Goal: Task Accomplishment & Management: Use online tool/utility

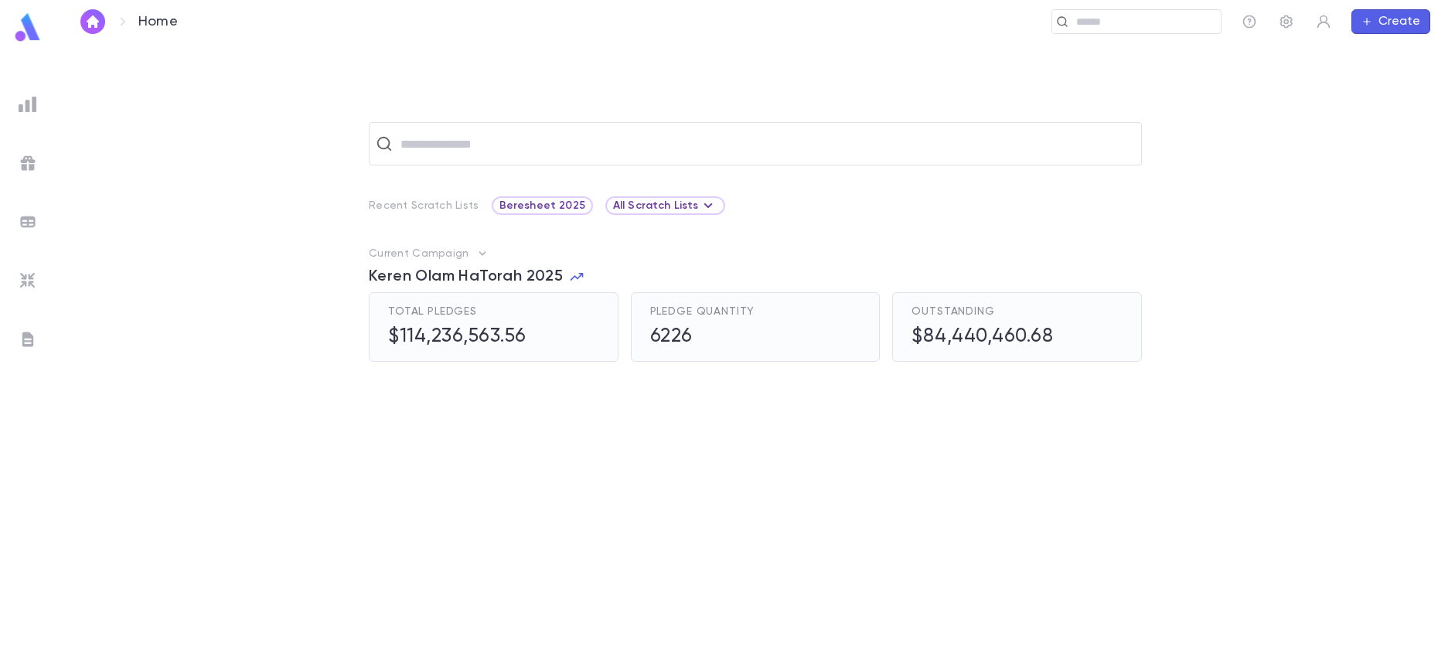
click at [25, 280] on img at bounding box center [28, 280] width 19 height 19
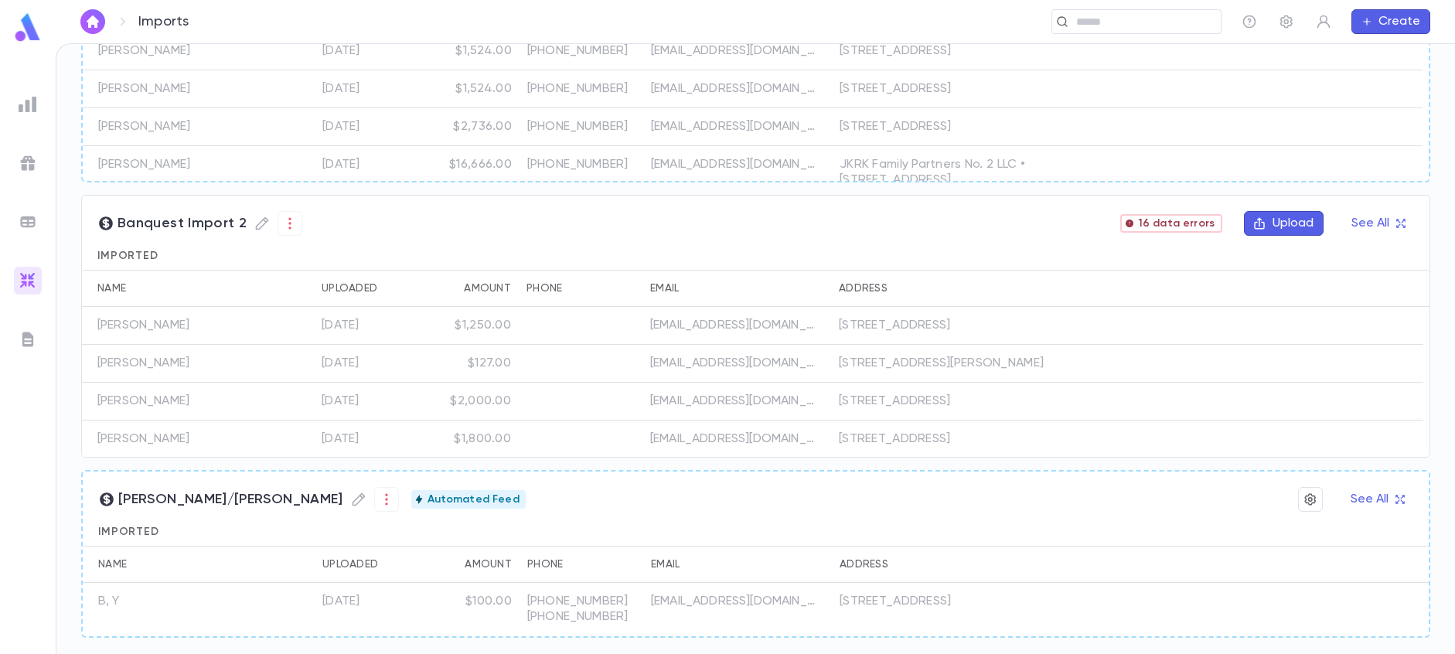
scroll to position [699, 0]
click at [1167, 219] on span "16 data errors" at bounding box center [1176, 221] width 89 height 12
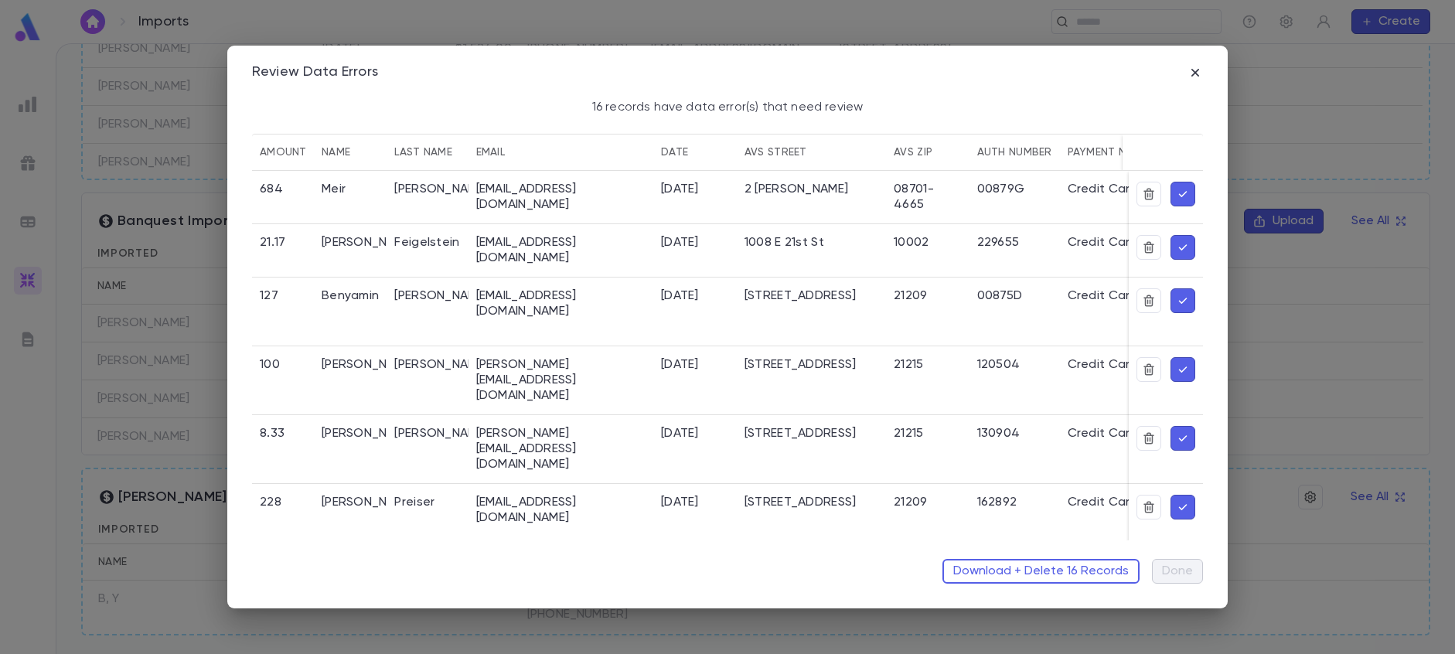
click at [1179, 201] on icon "button" at bounding box center [1183, 193] width 14 height 15
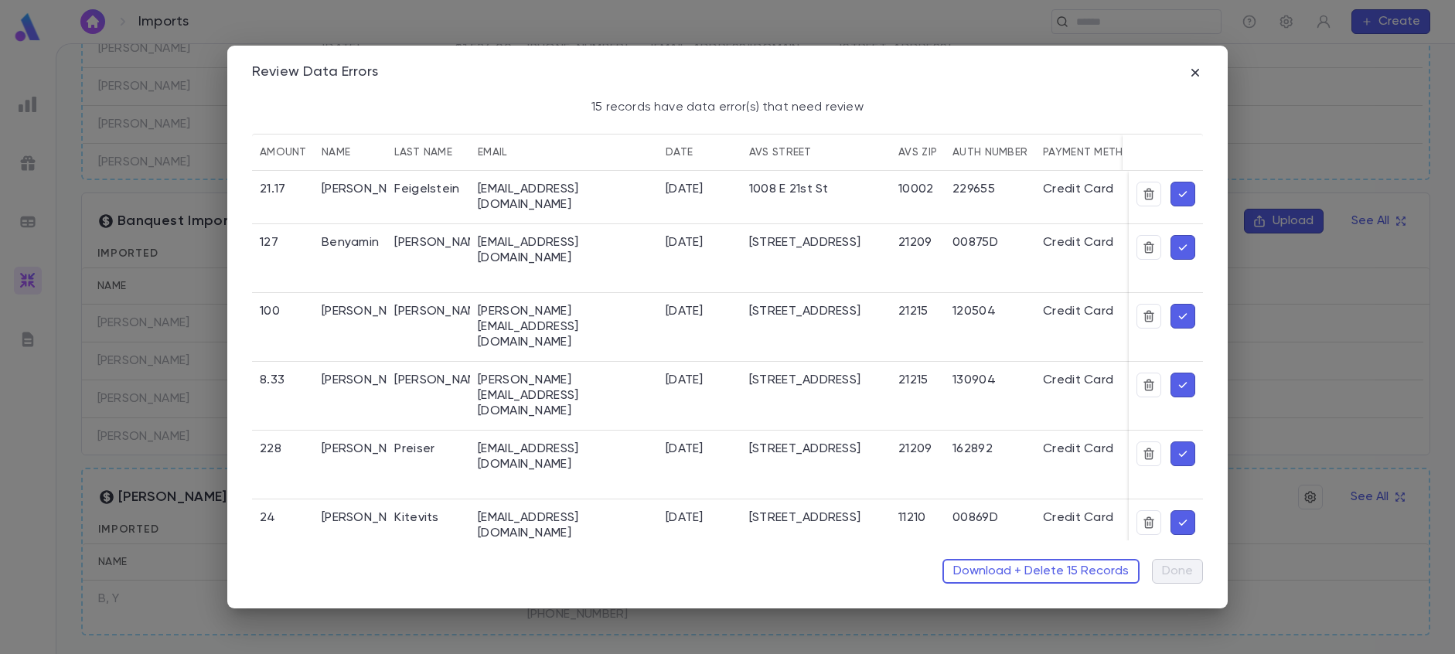
click at [47, 448] on div "Review Data Errors 15 records have data error(s) that need review amount name l…" at bounding box center [727, 327] width 1455 height 654
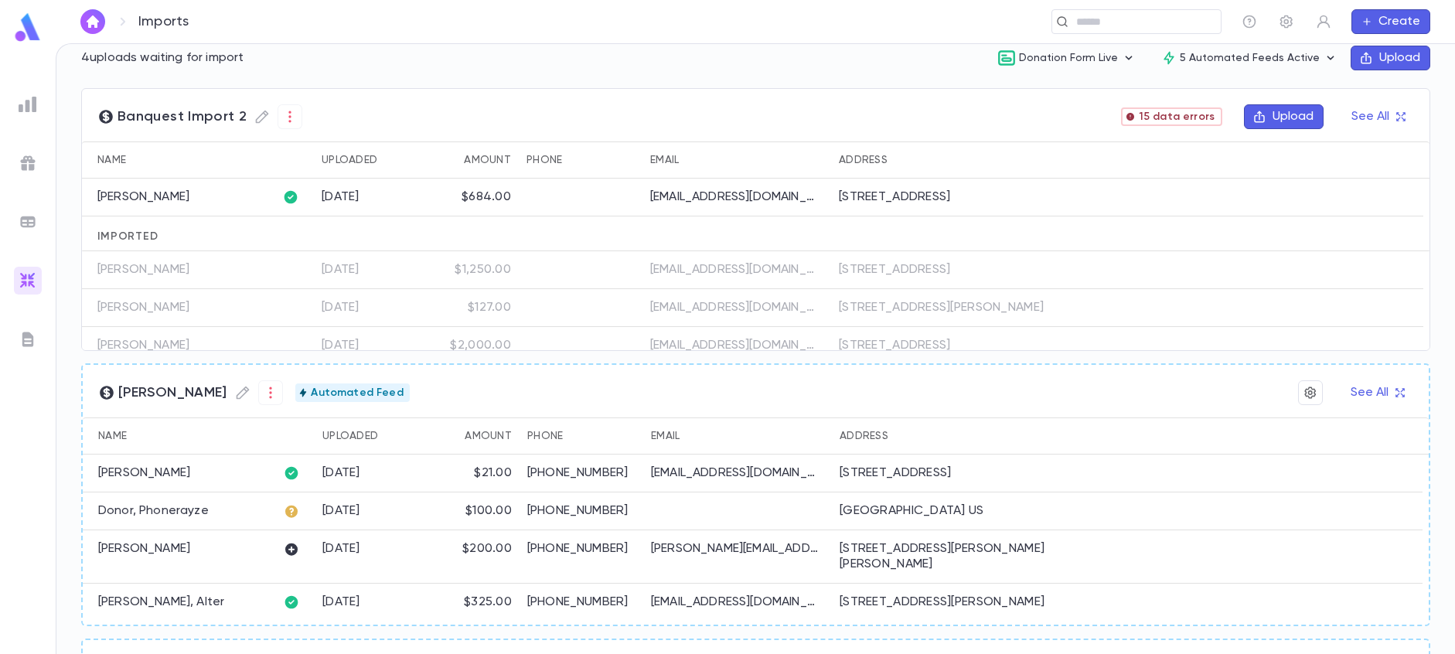
scroll to position [0, 0]
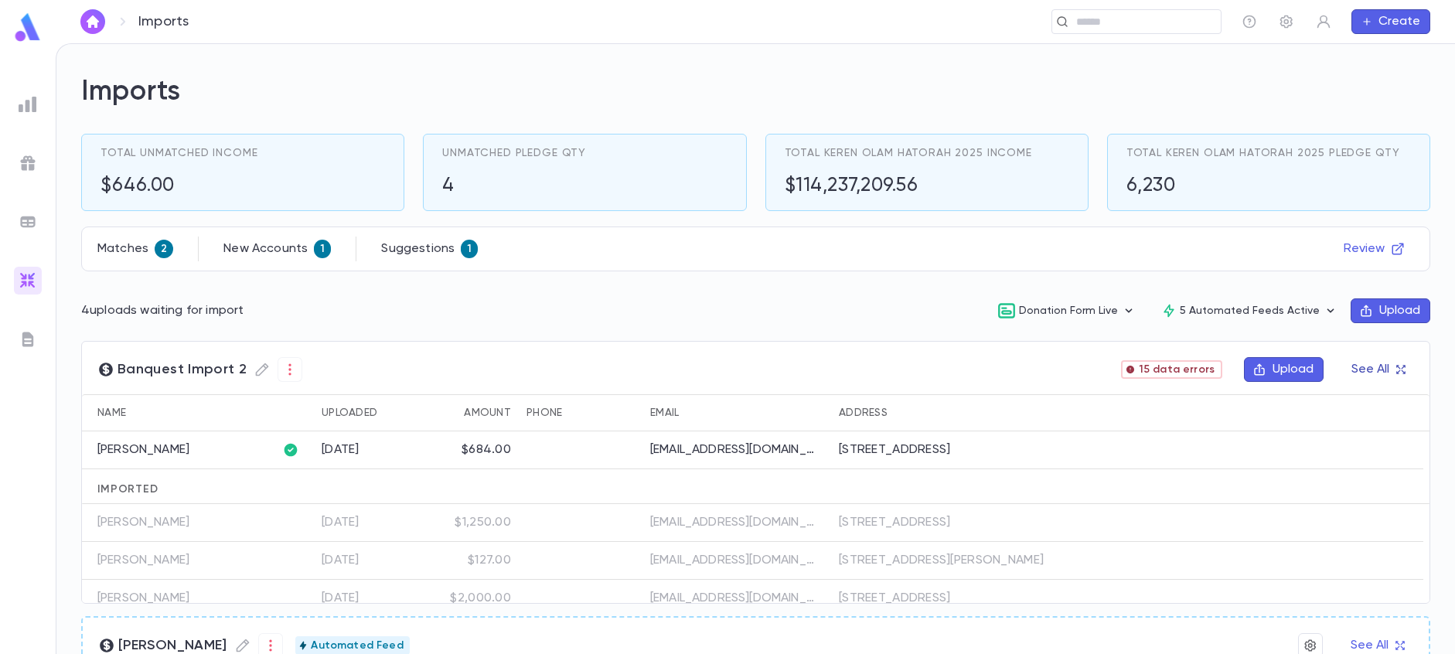
click at [1396, 370] on icon "button" at bounding box center [1401, 369] width 11 height 11
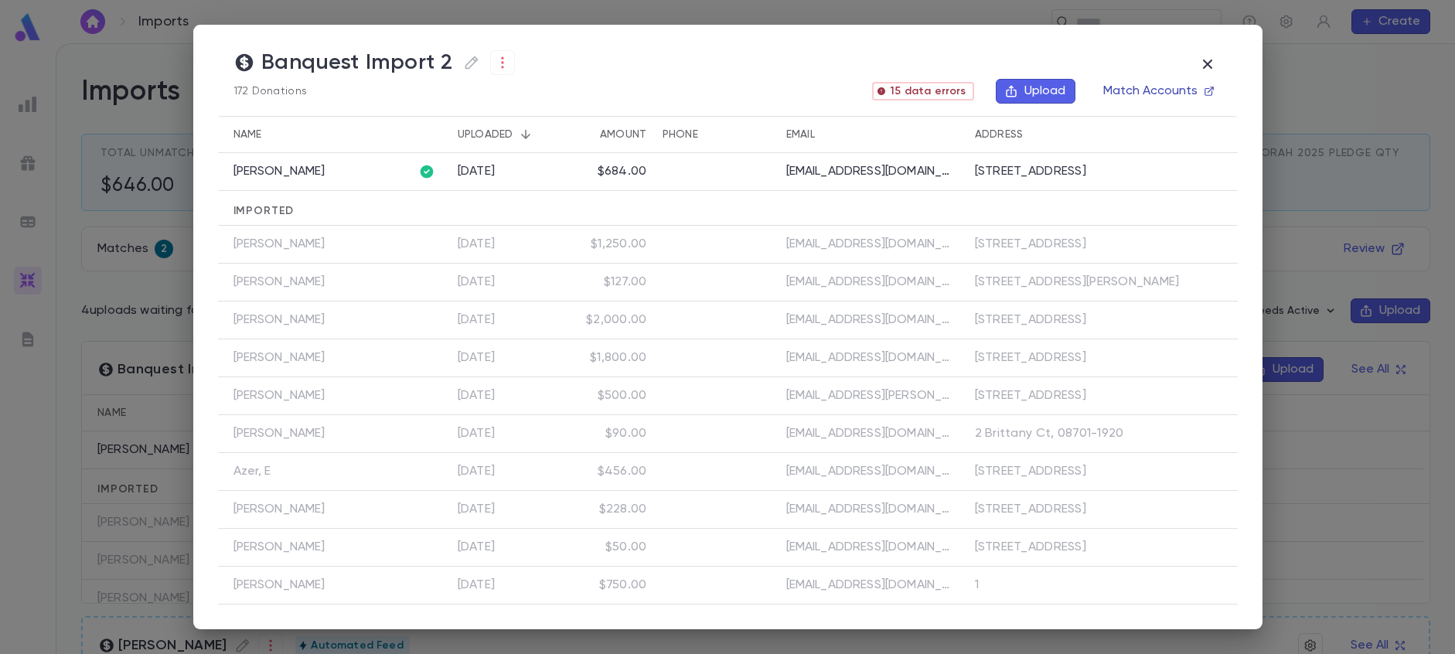
click at [1156, 94] on button "Match Accounts" at bounding box center [1158, 91] width 128 height 25
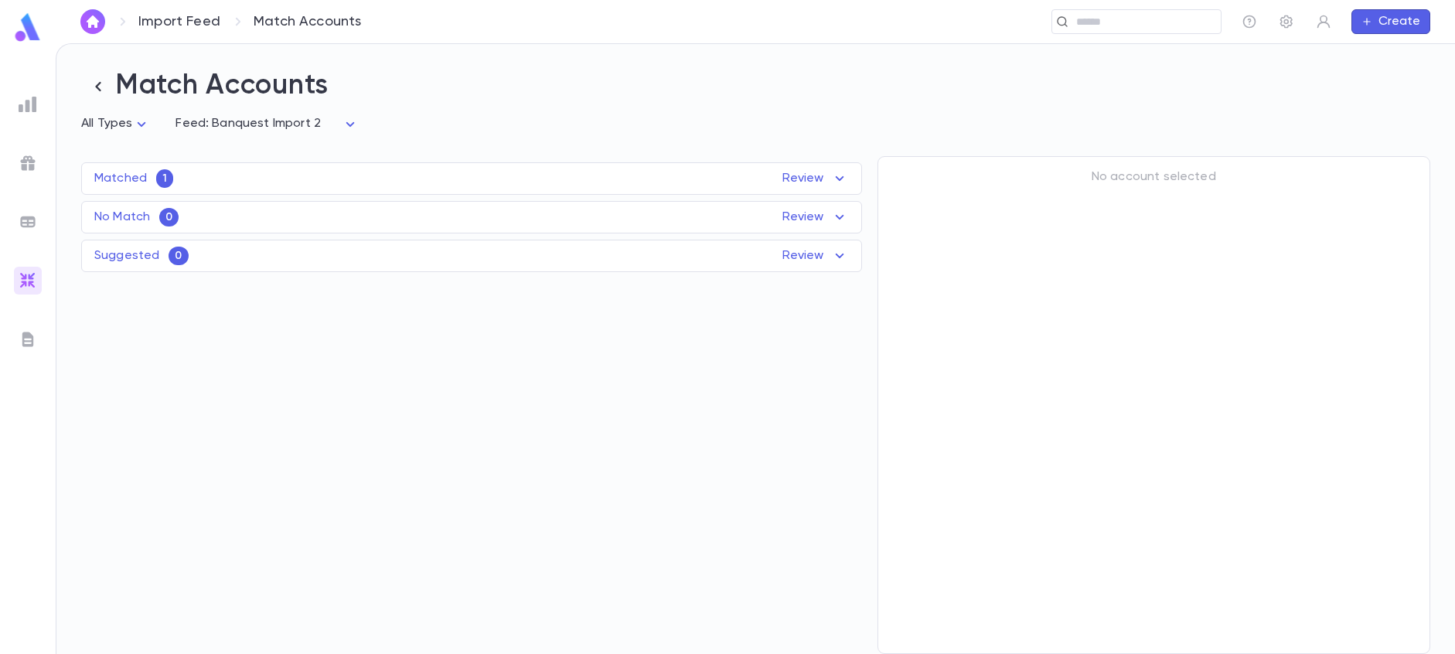
click at [193, 183] on div "Matched 1 Review" at bounding box center [471, 178] width 779 height 19
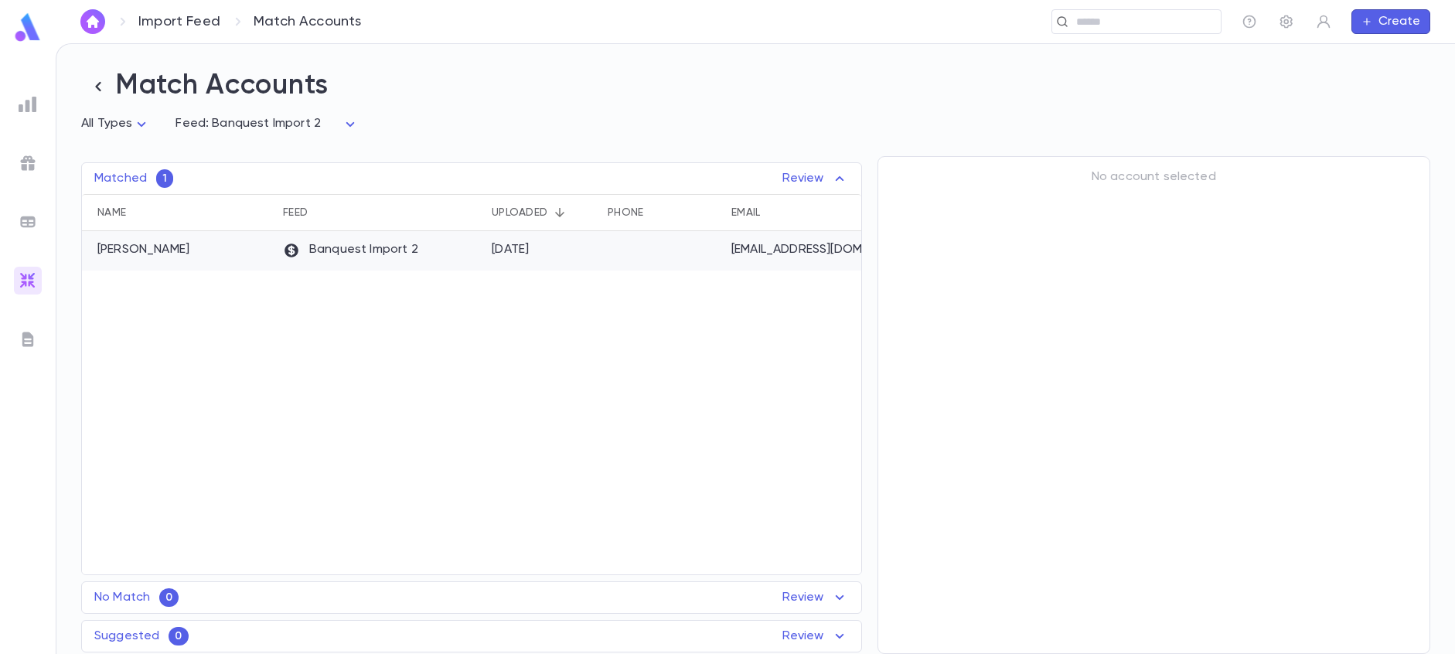
click at [210, 251] on div "[PERSON_NAME]" at bounding box center [178, 250] width 193 height 39
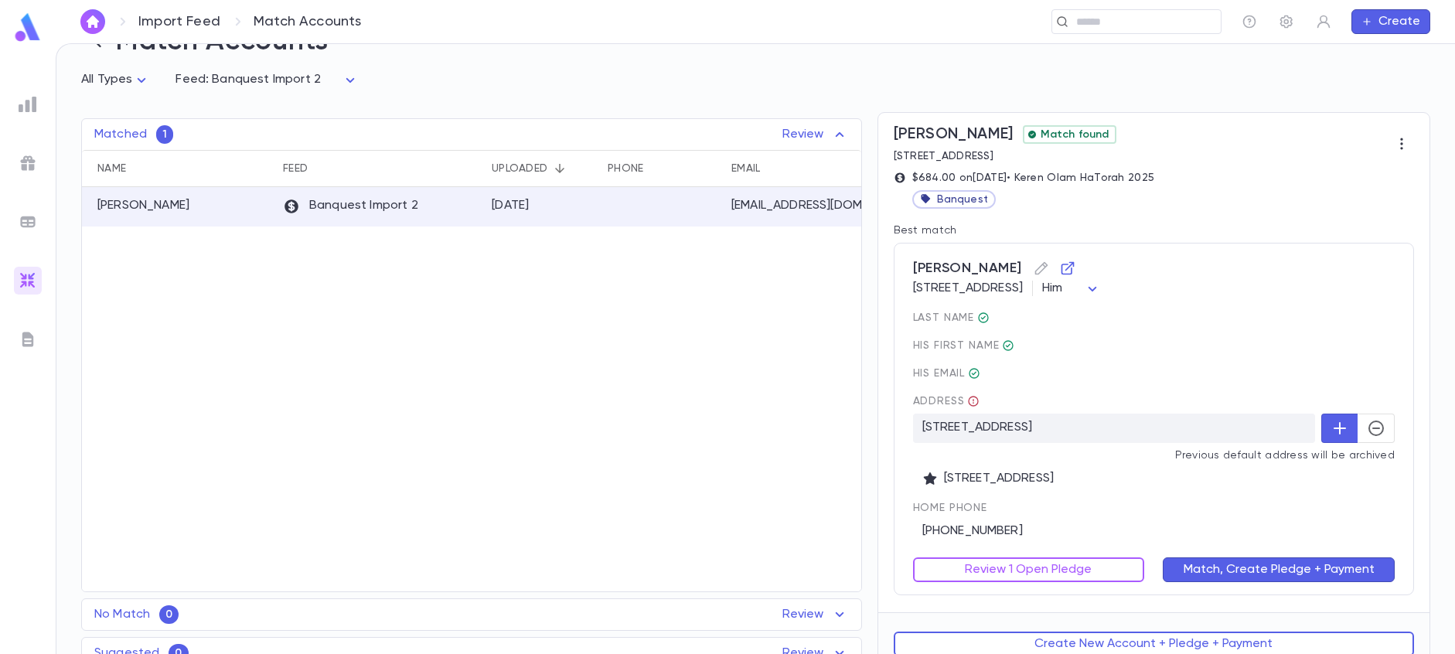
scroll to position [63, 0]
